Goal: Navigation & Orientation: Find specific page/section

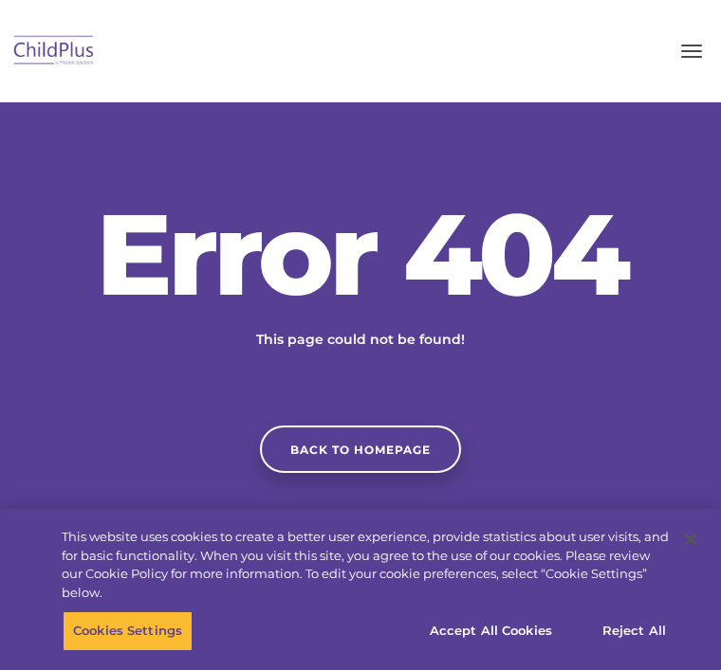
click at [700, 52] on button "button" at bounding box center [691, 51] width 40 height 30
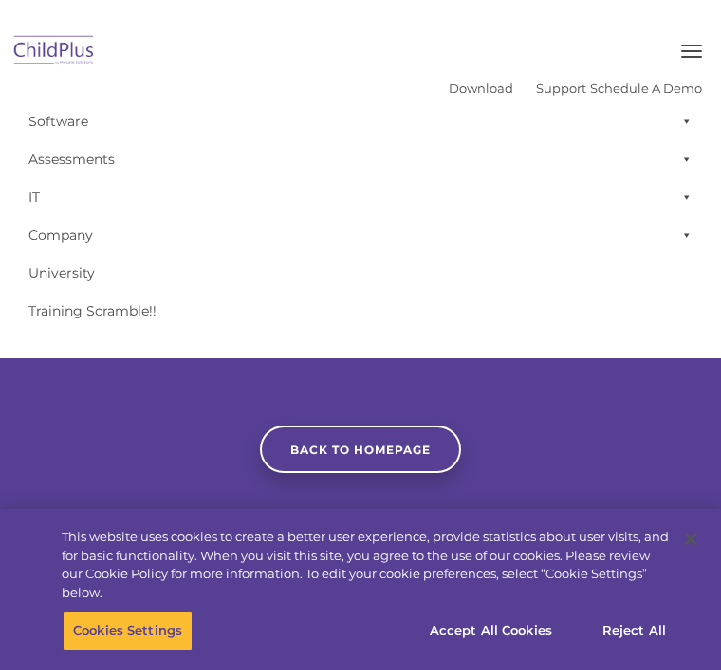
click at [683, 119] on span at bounding box center [682, 121] width 19 height 38
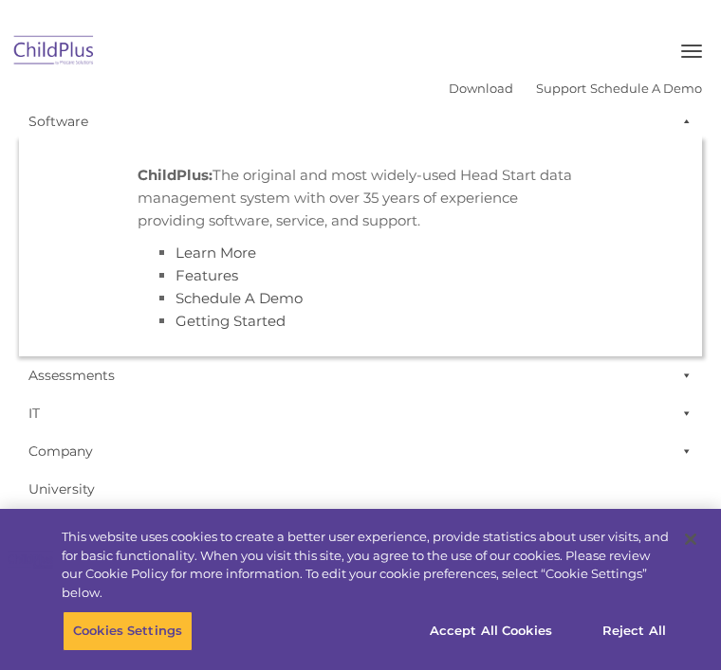
click at [700, 36] on button "button" at bounding box center [691, 51] width 40 height 30
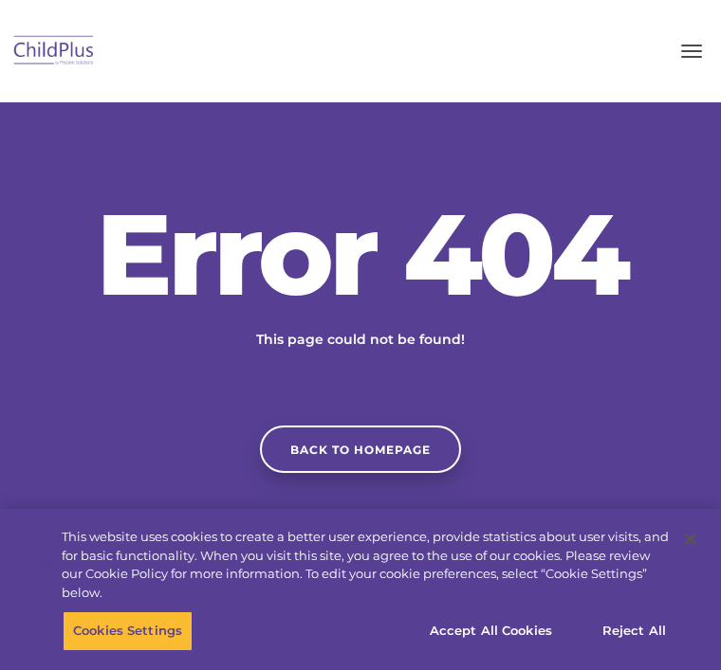
click at [705, 31] on div "Download Support | Schedule A Demo  MENU MENU Software ChildPlus: The original…" at bounding box center [360, 51] width 721 height 46
click at [692, 42] on button "button" at bounding box center [691, 51] width 40 height 30
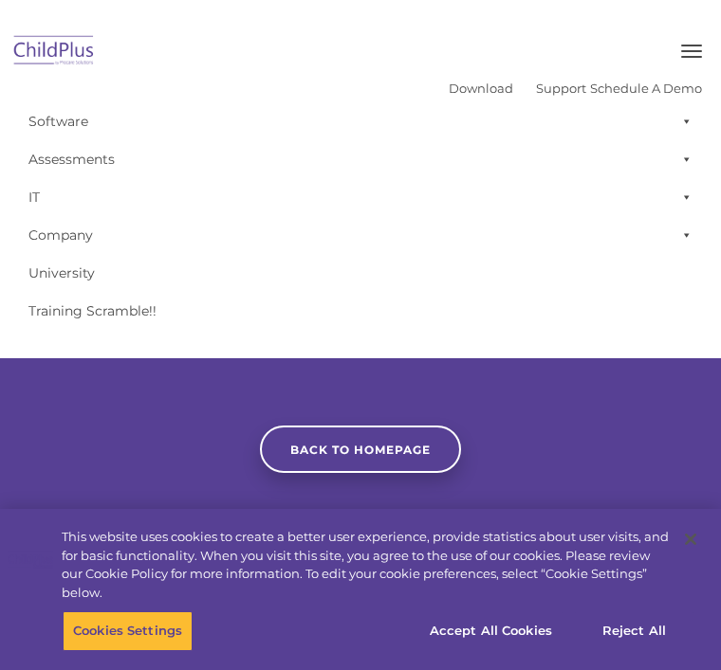
click at [55, 197] on link "IT" at bounding box center [360, 197] width 683 height 38
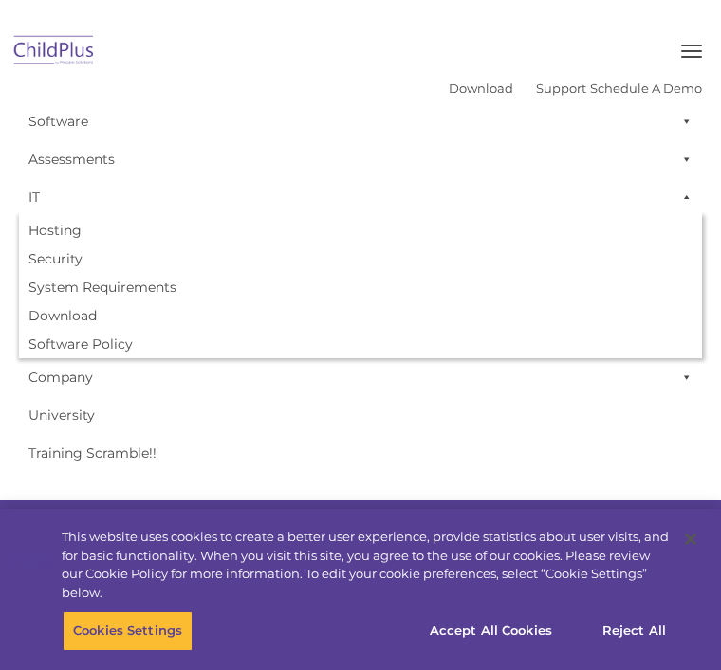
click at [104, 155] on link "Assessments" at bounding box center [360, 159] width 683 height 38
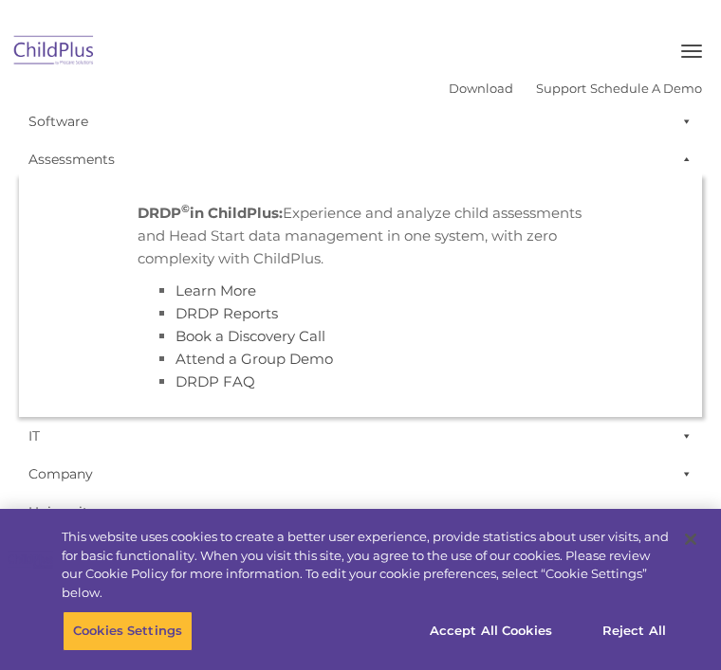
click at [62, 113] on link "Software" at bounding box center [360, 121] width 683 height 38
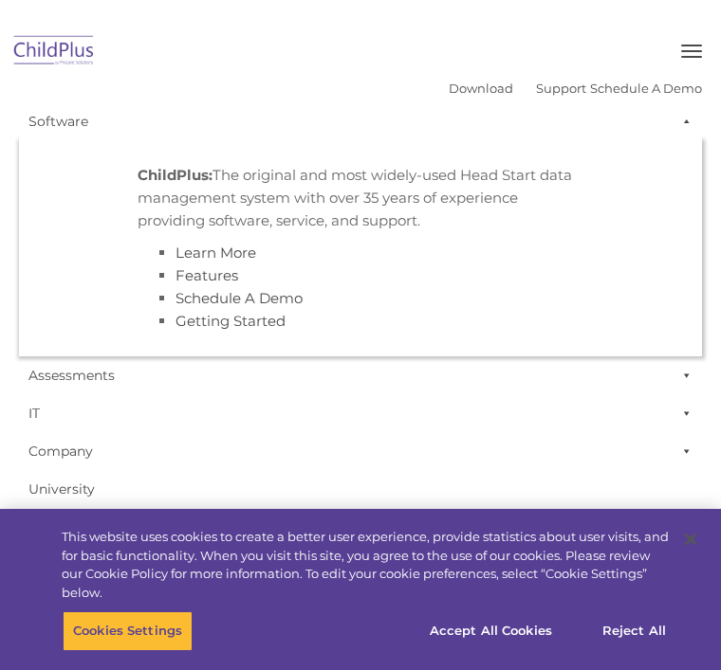
click at [227, 324] on link "Getting Started" at bounding box center [230, 321] width 110 height 18
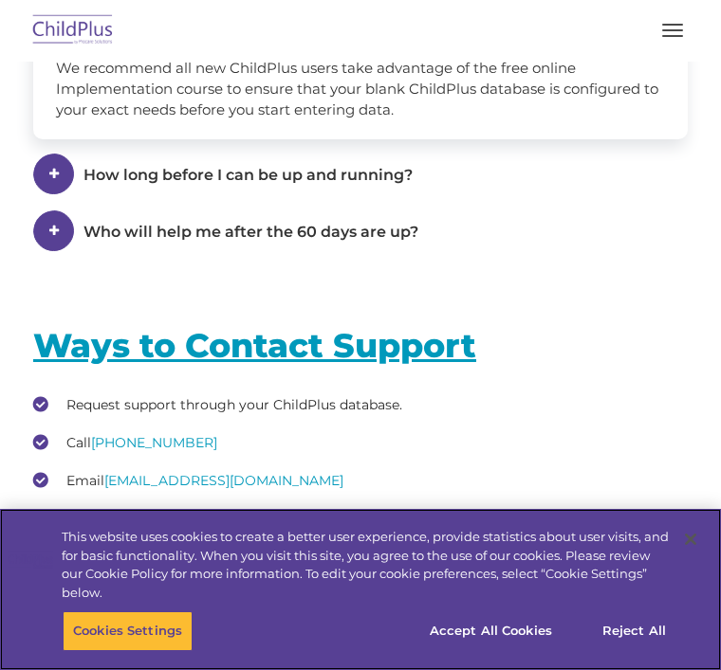
scroll to position [4251, 0]
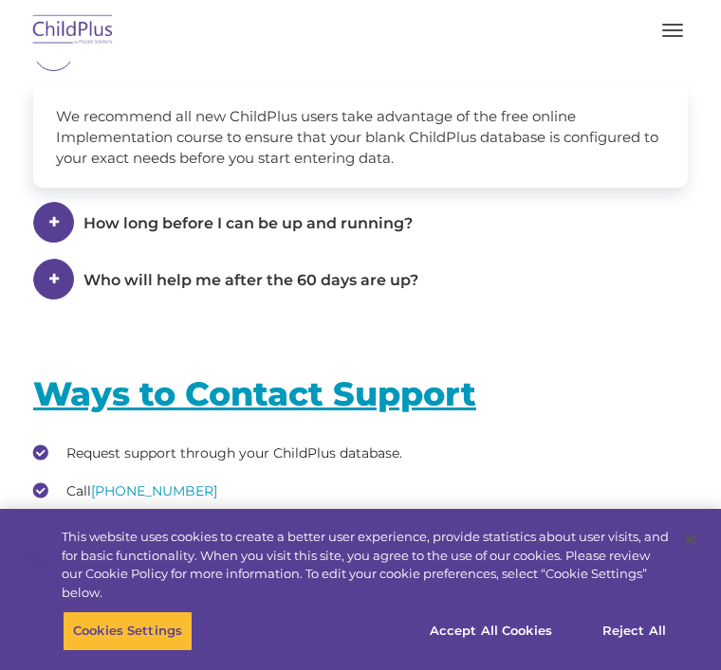
click at [0, 0] on span at bounding box center [0, 0] width 0 height 0
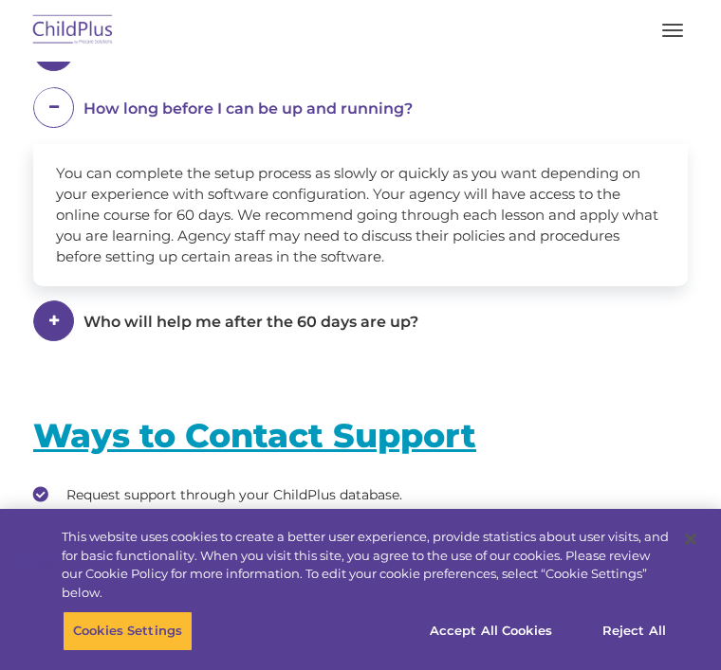
click at [60, 71] on span at bounding box center [53, 50] width 41 height 41
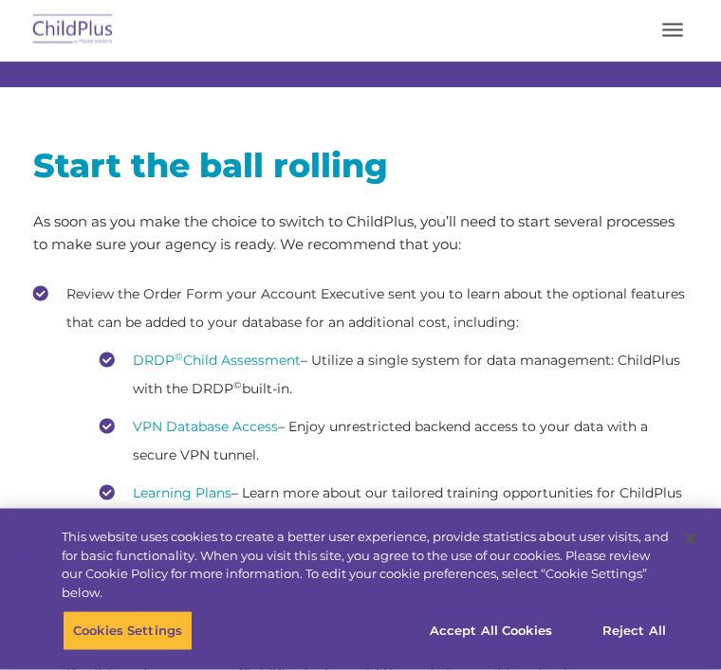
scroll to position [293, 0]
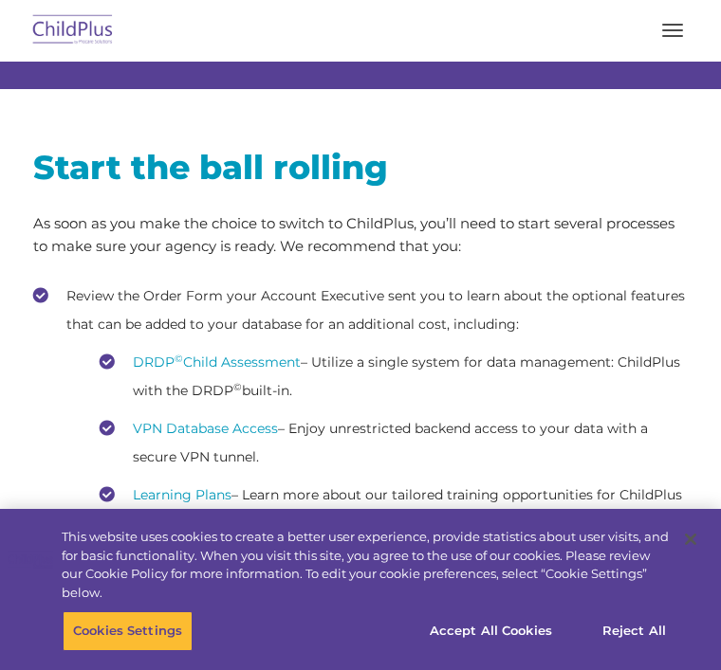
click at [184, 411] on ul "DRDP © Child Assessment – Utilize a single system for data management: ChildPlu…" at bounding box center [376, 471] width 621 height 247
click at [673, 30] on span "button" at bounding box center [672, 30] width 21 height 2
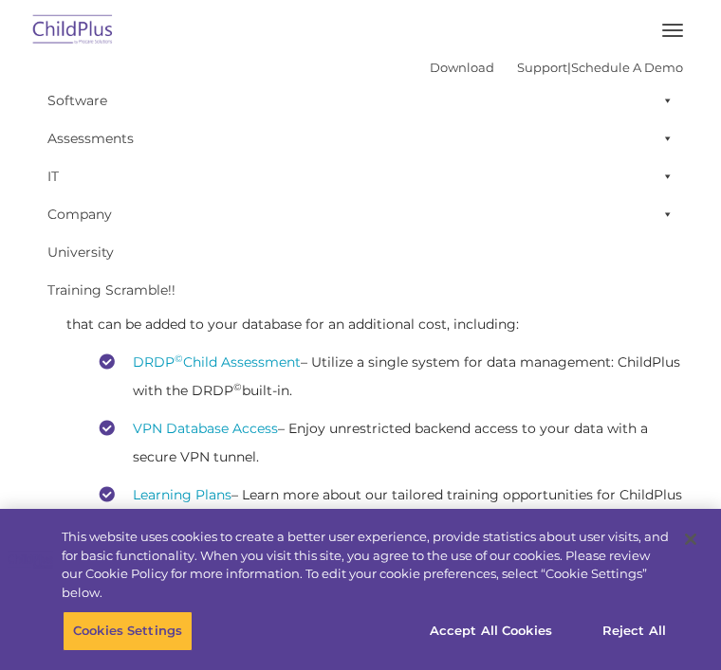
click at [528, 64] on link "Support" at bounding box center [542, 67] width 50 height 15
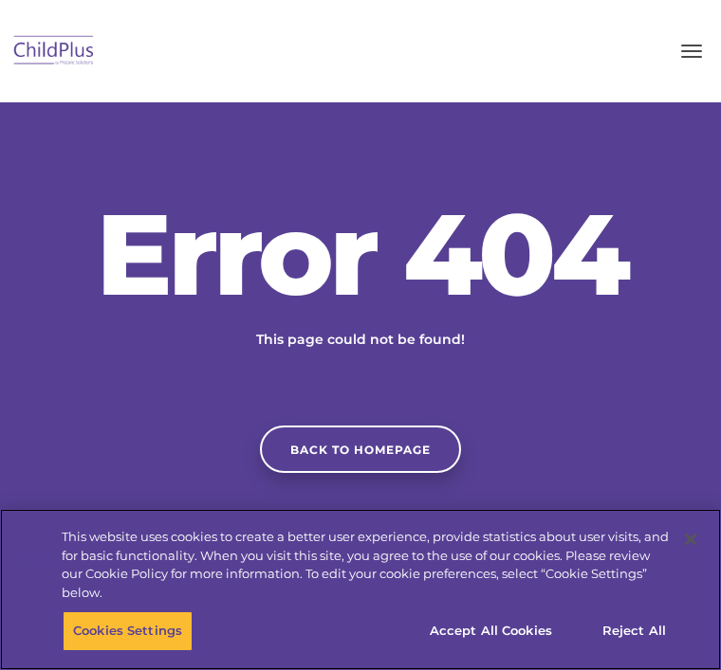
click at [465, 633] on button "Accept All Cookies" at bounding box center [490, 632] width 143 height 40
